Goal: Task Accomplishment & Management: Complete application form

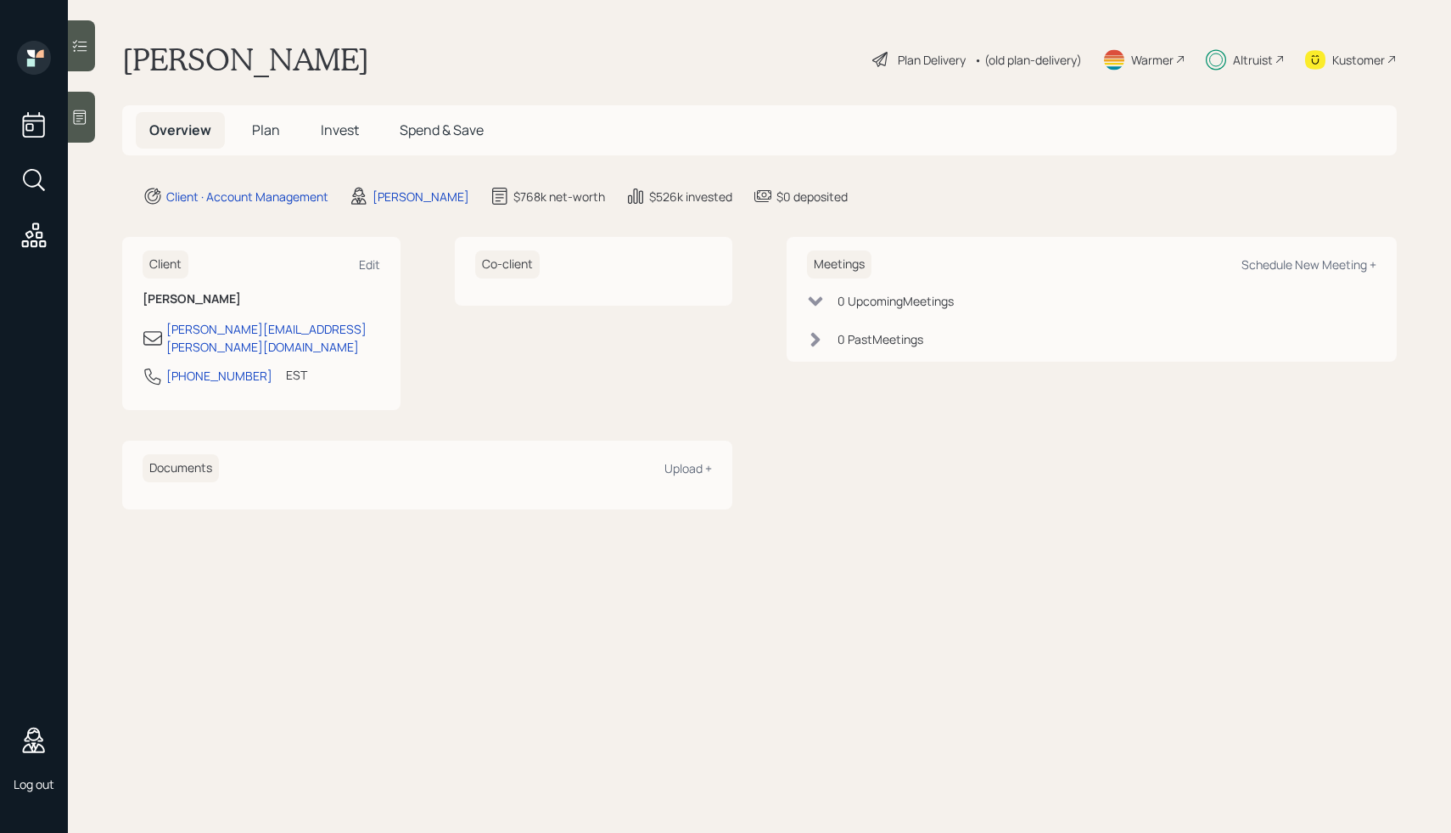
click at [272, 124] on span "Plan" at bounding box center [266, 130] width 28 height 19
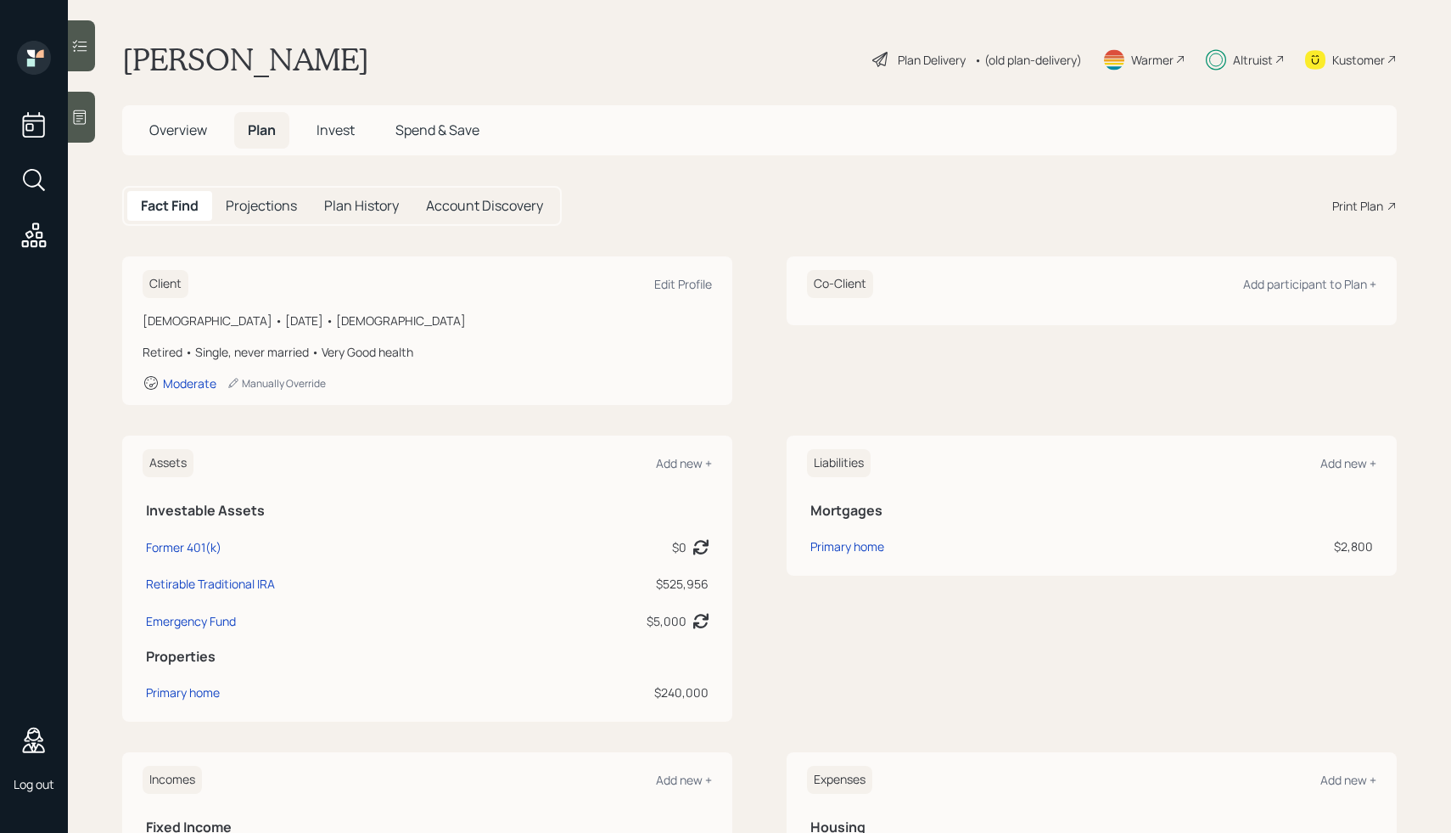
click at [915, 53] on div "Plan Delivery" at bounding box center [932, 60] width 68 height 18
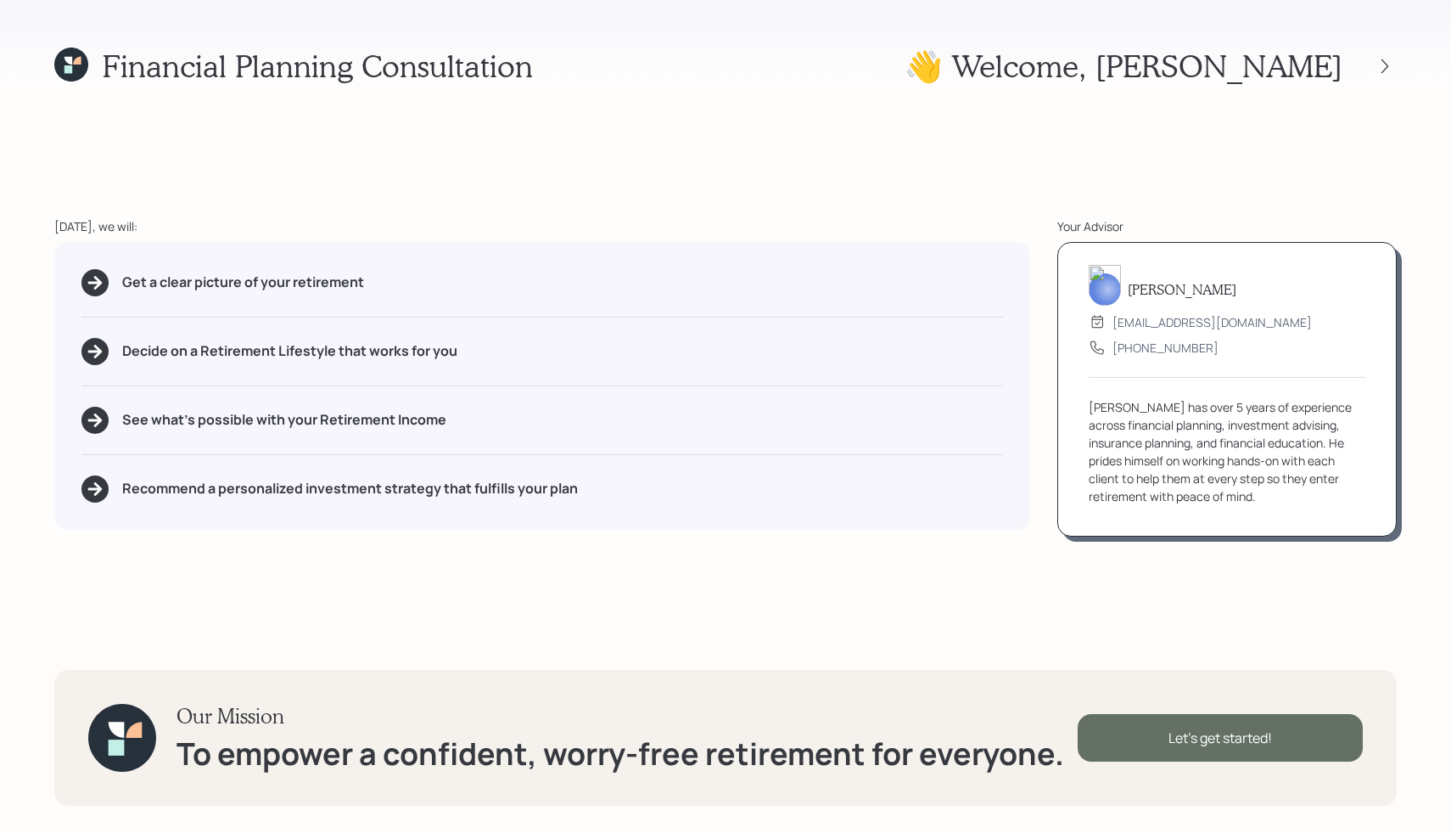
click at [1163, 734] on div "Let's get started!" at bounding box center [1220, 738] width 285 height 48
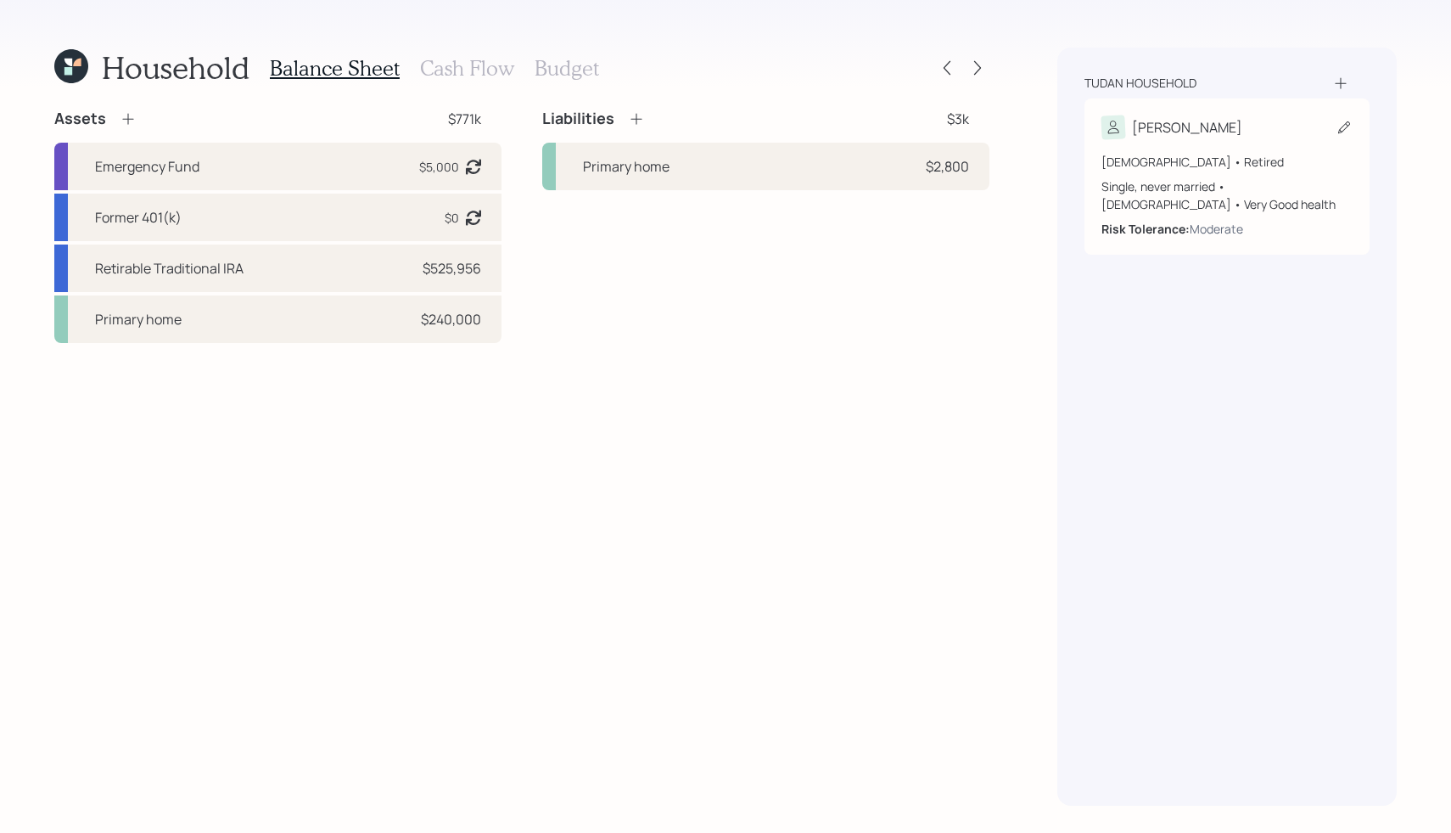
click at [1165, 139] on div "[DEMOGRAPHIC_DATA] • Retired Single, never married • [DEMOGRAPHIC_DATA] • Very …" at bounding box center [1227, 188] width 251 height 98
select select "[DEMOGRAPHIC_DATA]"
select select "very_good"
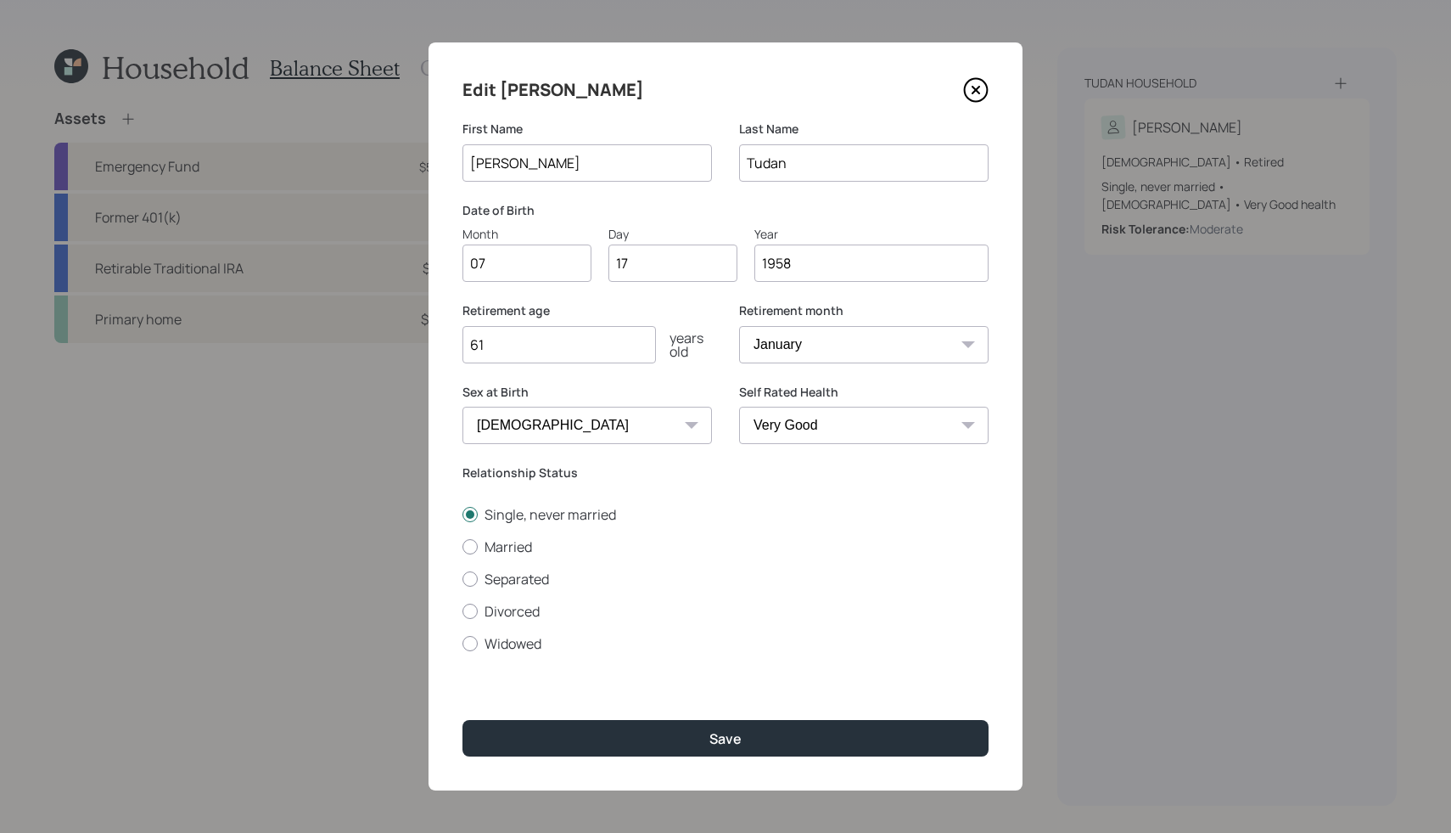
click at [976, 94] on icon at bounding box center [975, 89] width 25 height 25
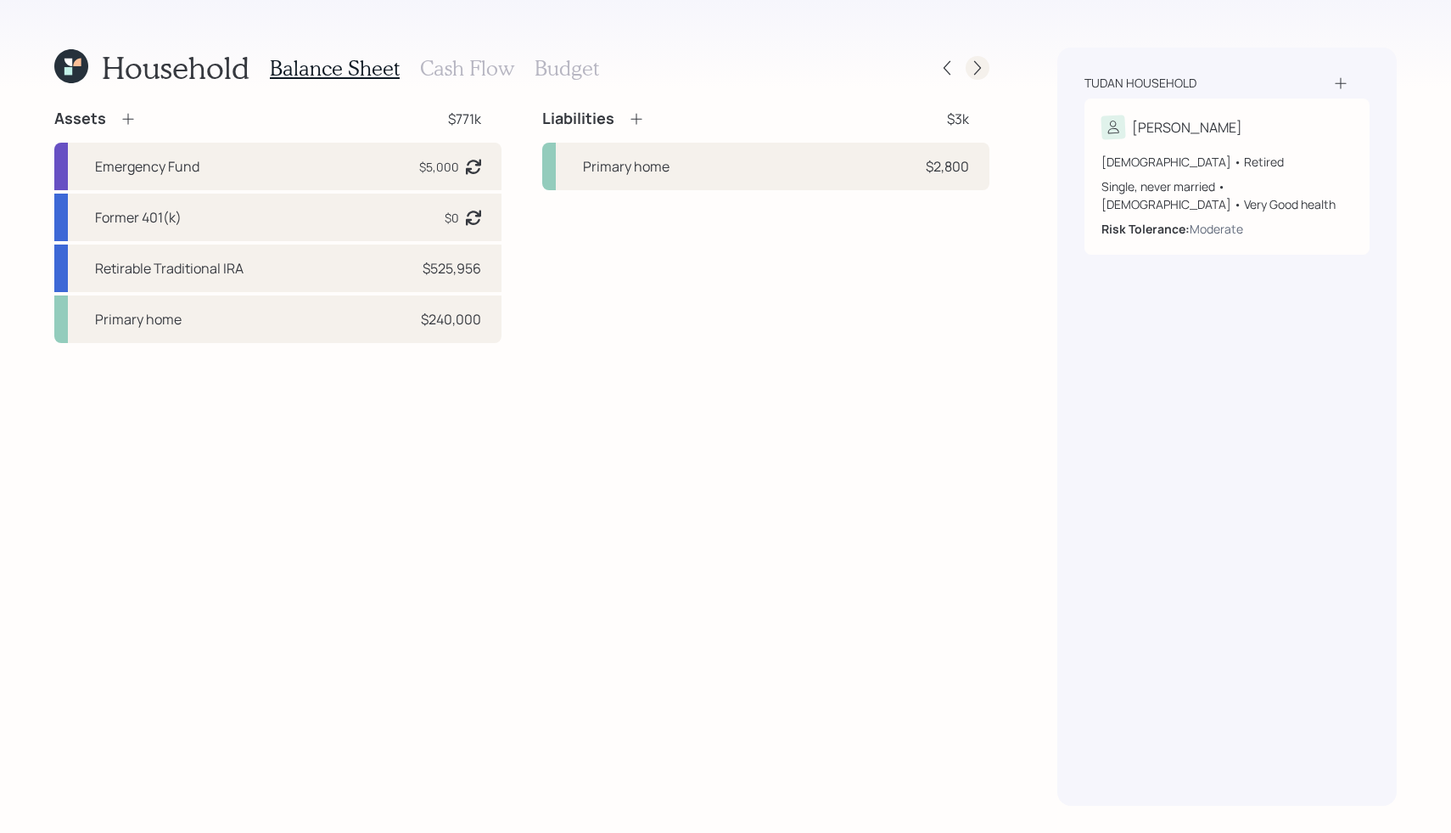
click at [982, 58] on div at bounding box center [978, 68] width 24 height 24
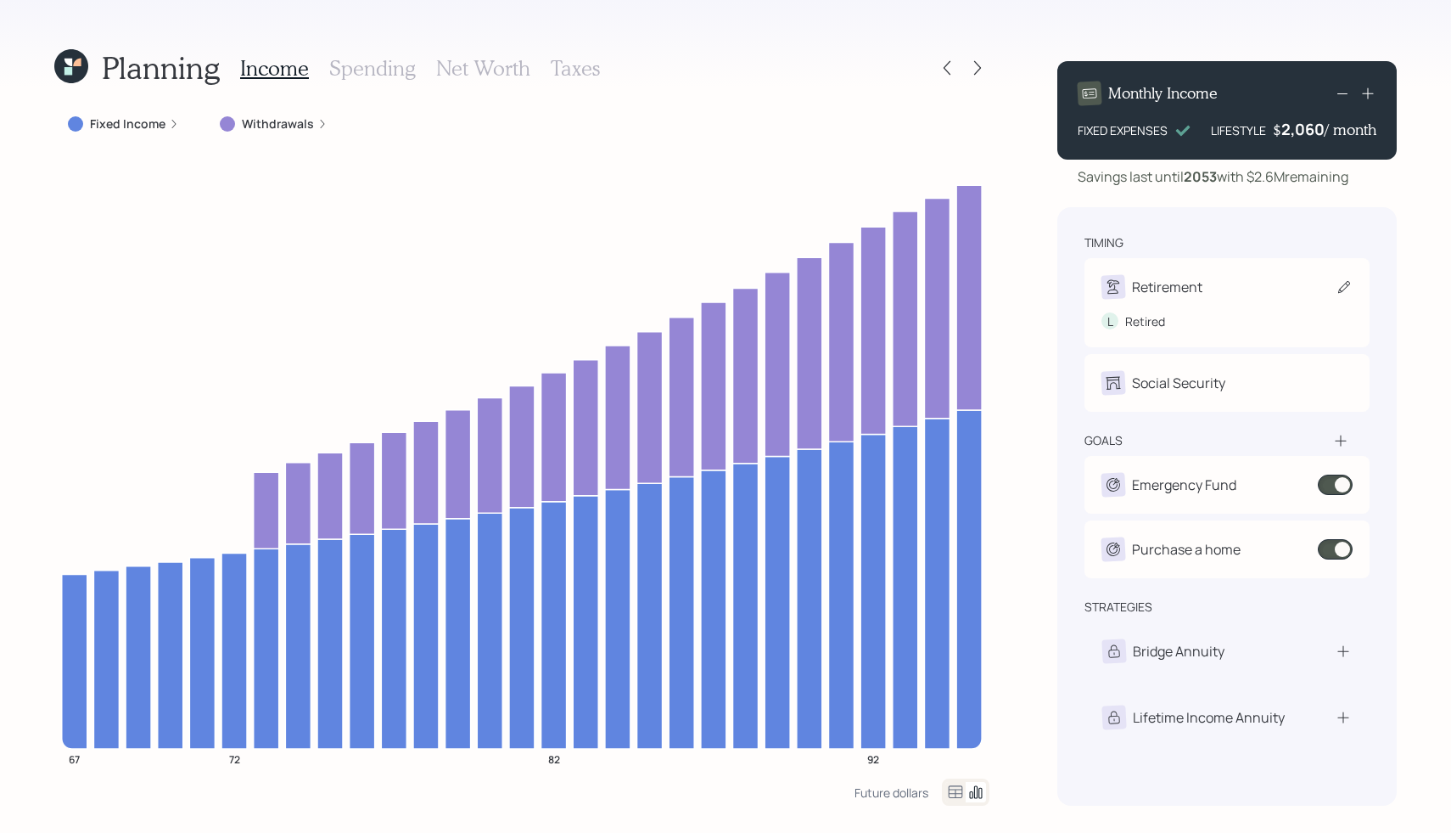
click at [1176, 284] on div "Retirement" at bounding box center [1167, 287] width 70 height 20
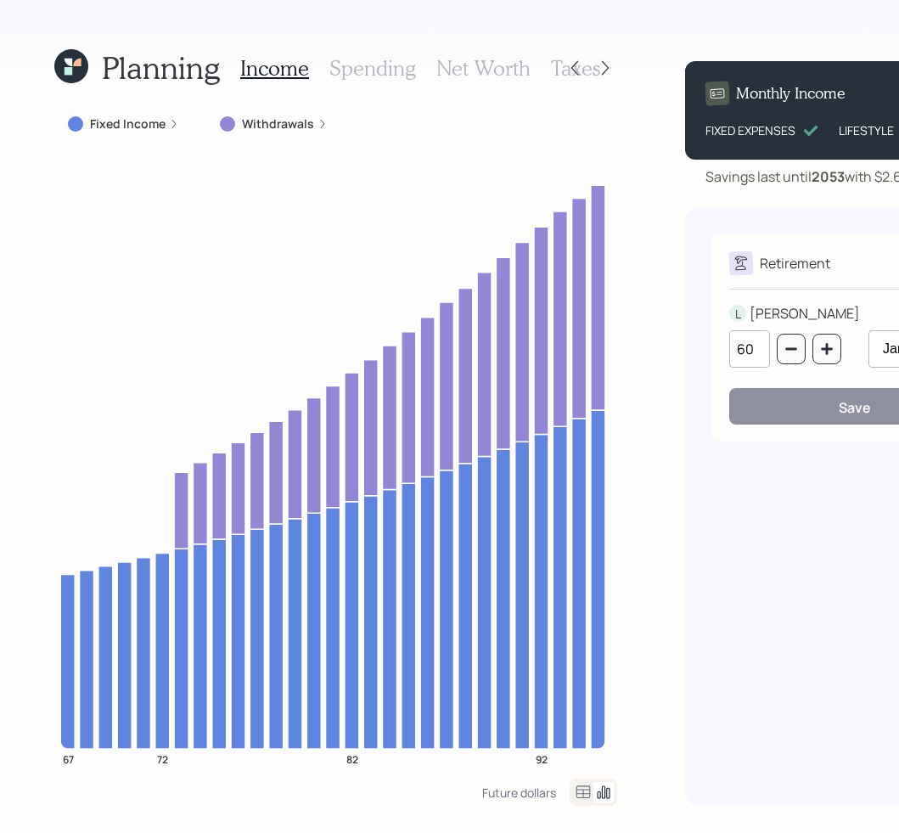
drag, startPoint x: 756, startPoint y: 351, endPoint x: 777, endPoint y: 9, distance: 341.8
click at [0, 0] on div "Planning Income Spending Net Worth Taxes Fixed Income Withdrawals 67 72 82 92 F…" at bounding box center [449, 416] width 899 height 833
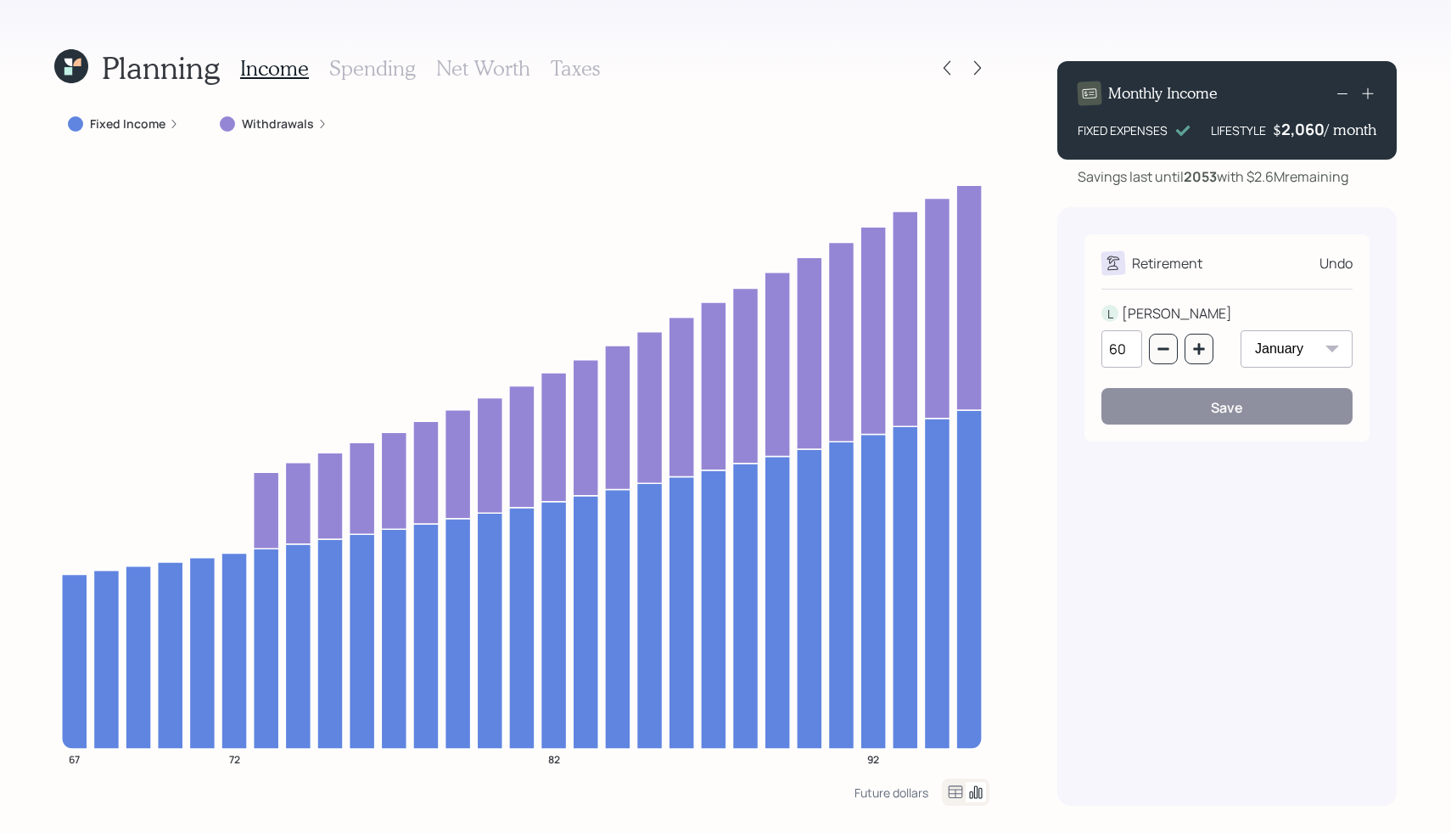
click at [74, 69] on icon at bounding box center [71, 66] width 34 height 34
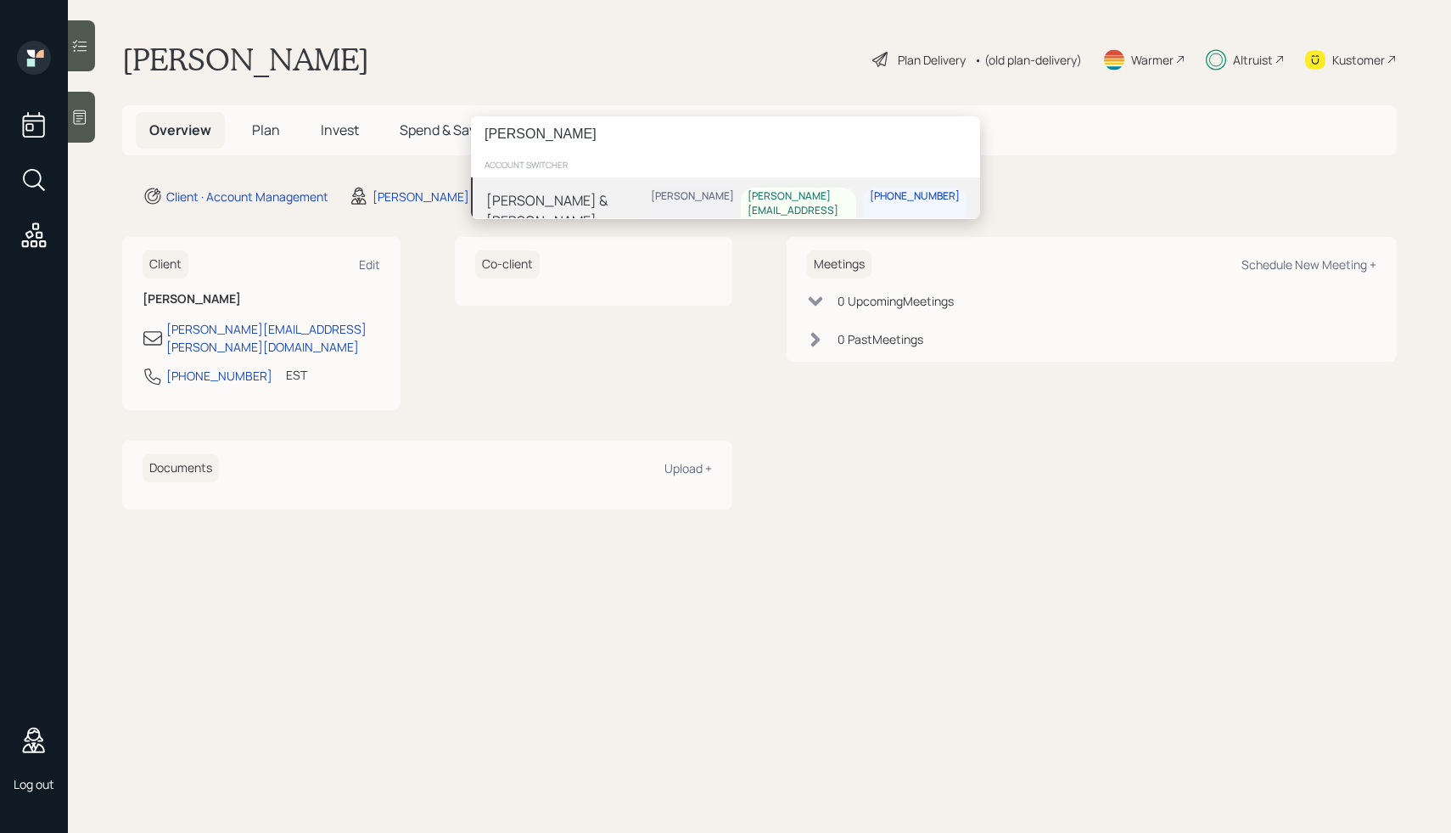
type input "[PERSON_NAME]"
